Goal: Information Seeking & Learning: Check status

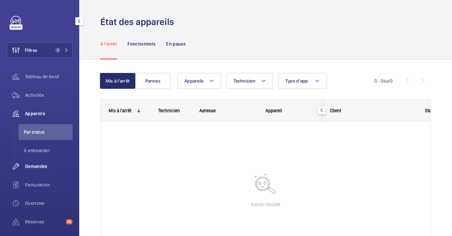
click at [29, 169] on span "Demandes" at bounding box center [49, 166] width 48 height 7
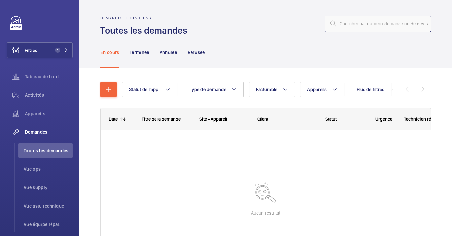
click at [366, 23] on input "text" at bounding box center [378, 24] width 106 height 17
type input "R25-10392"
click at [61, 58] on div "Filtres 1 Tableau de bord Activités Appareils Demandes Toutes les demandes Vue …" at bounding box center [40, 180] width 66 height 328
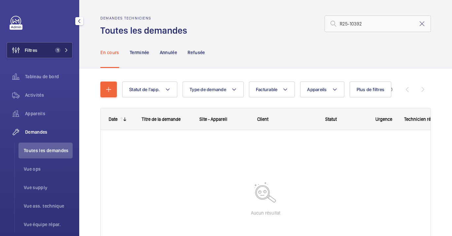
click at [61, 52] on span "1" at bounding box center [61, 50] width 16 height 5
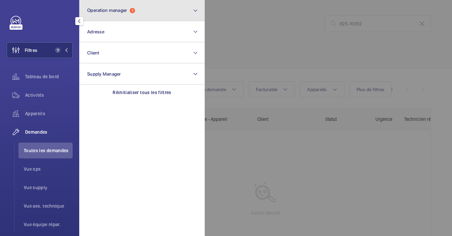
click at [160, 5] on button "Operation manager 1" at bounding box center [142, 10] width 126 height 21
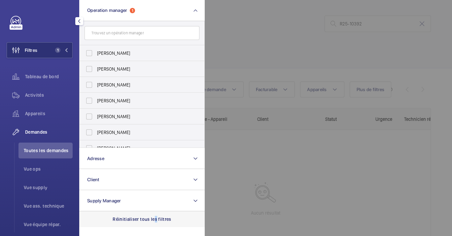
click at [153, 221] on p "Réinitialiser tous les filtres" at bounding box center [142, 219] width 59 height 7
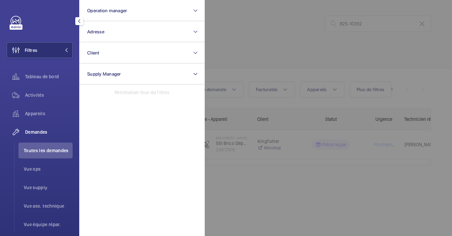
click at [260, 57] on div at bounding box center [431, 118] width 452 height 236
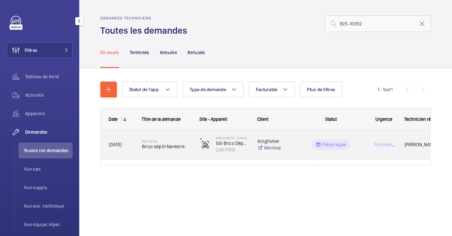
click at [173, 147] on span "Brico dépôt Nanterre" at bounding box center [166, 146] width 49 height 7
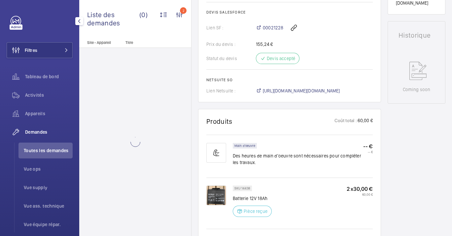
scroll to position [313, 0]
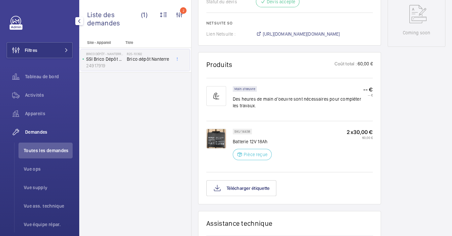
scroll to position [313, 0]
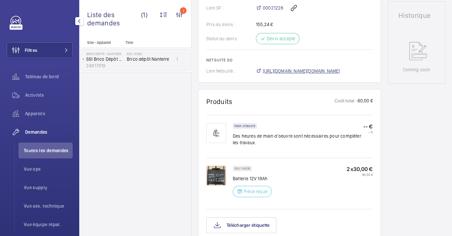
click at [290, 70] on span "[URL][DOMAIN_NAME][DOMAIN_NAME]" at bounding box center [301, 71] width 77 height 7
